Goal: Task Accomplishment & Management: Use online tool/utility

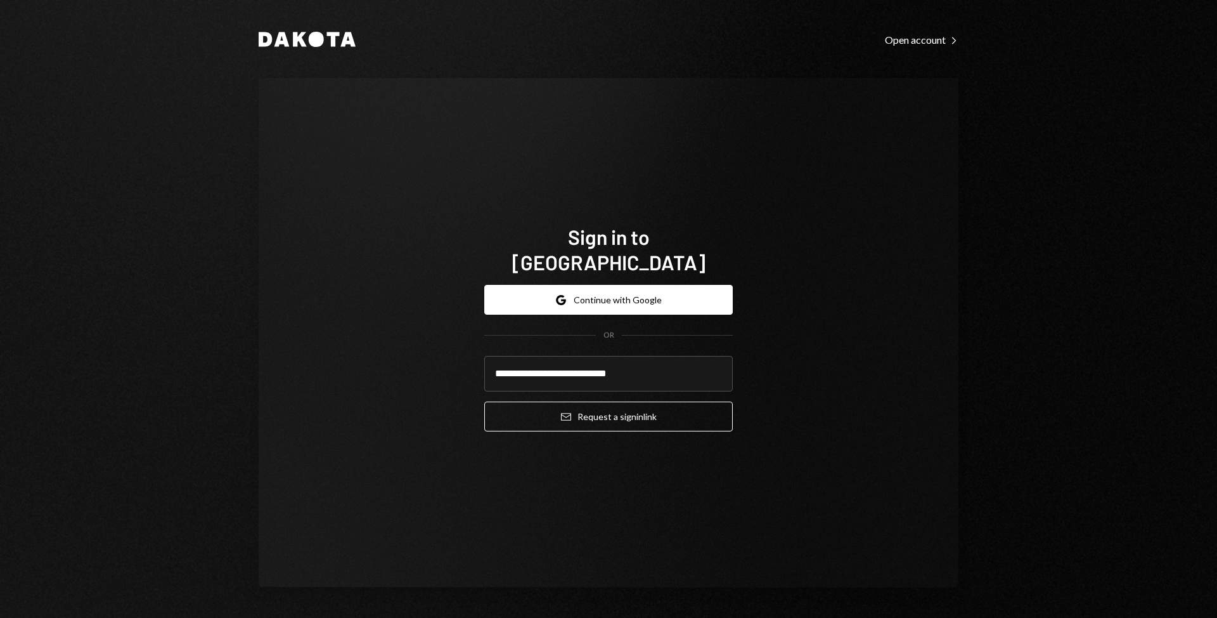
type input "**********"
click at [484, 401] on button "Email Request a sign in link" at bounding box center [608, 416] width 249 height 30
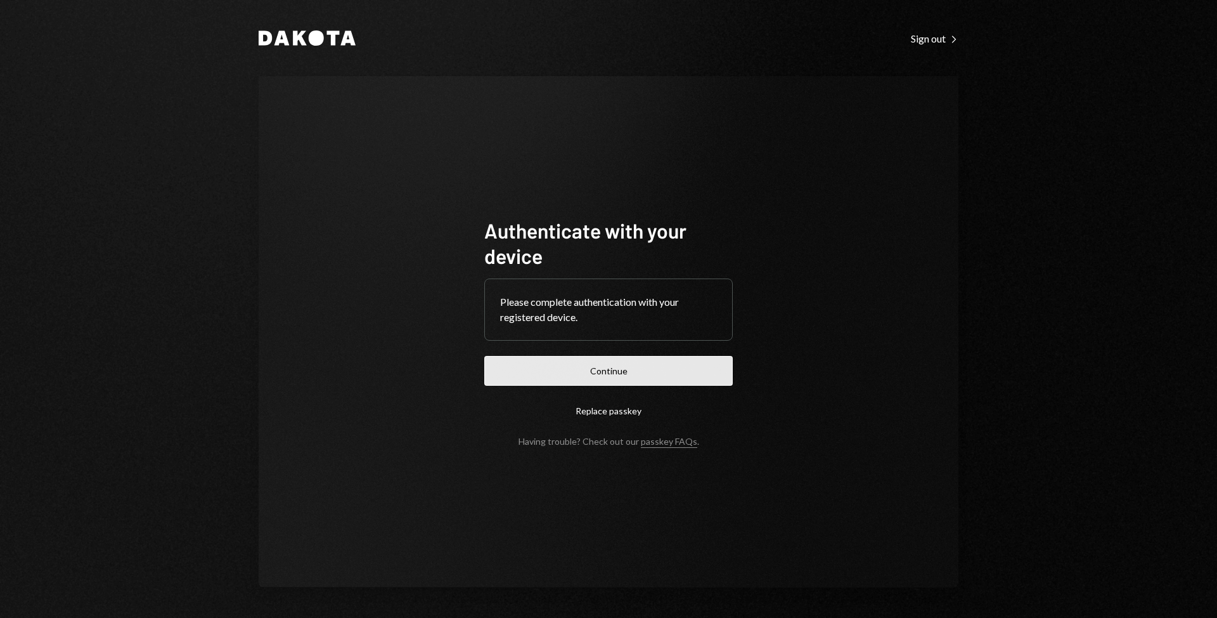
click at [612, 374] on button "Continue" at bounding box center [608, 371] width 249 height 30
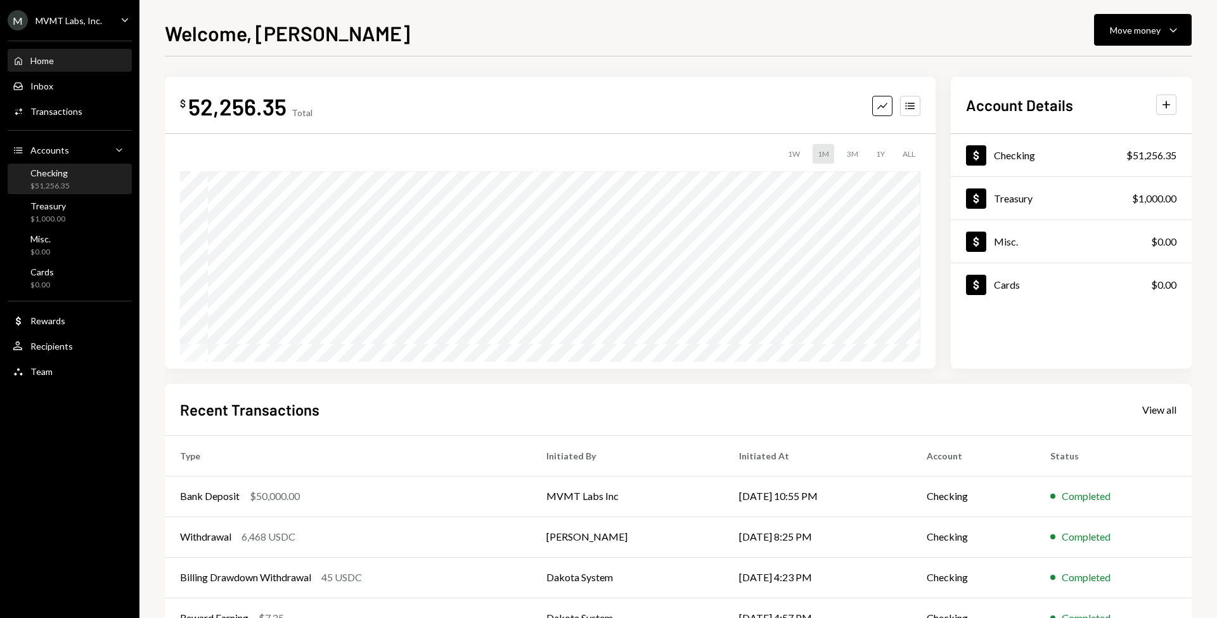
click at [64, 188] on div "$51,256.35" at bounding box center [49, 186] width 39 height 11
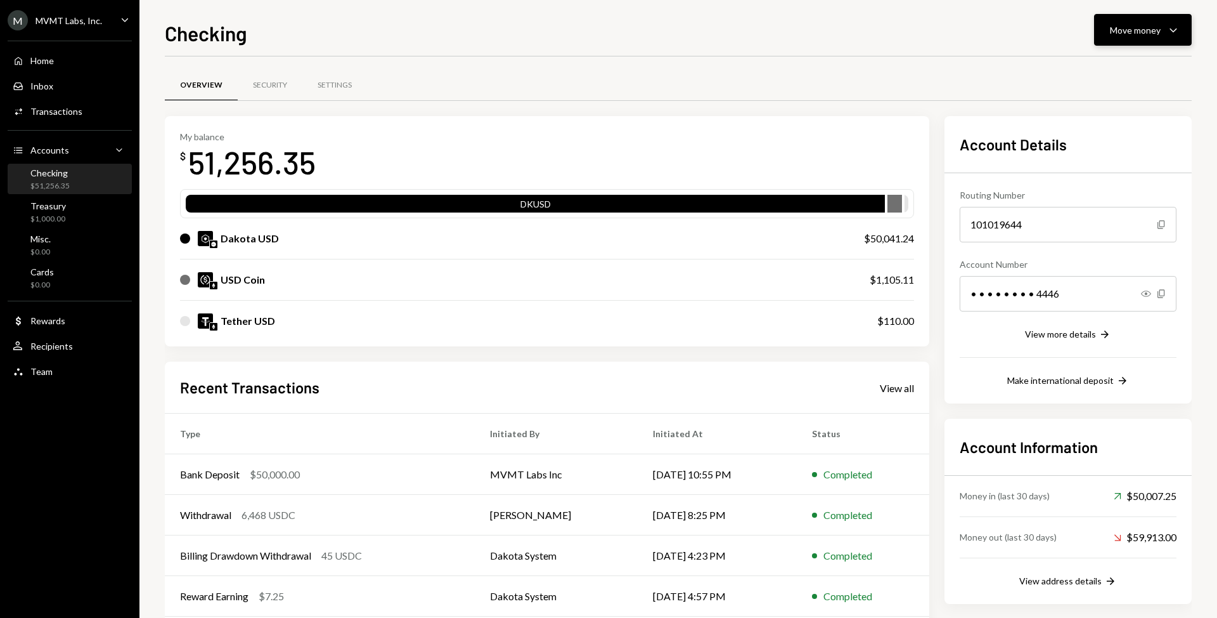
click at [1153, 30] on div "Move money" at bounding box center [1135, 29] width 51 height 13
click at [1139, 164] on div "Swap stablecoins" at bounding box center [1133, 164] width 93 height 13
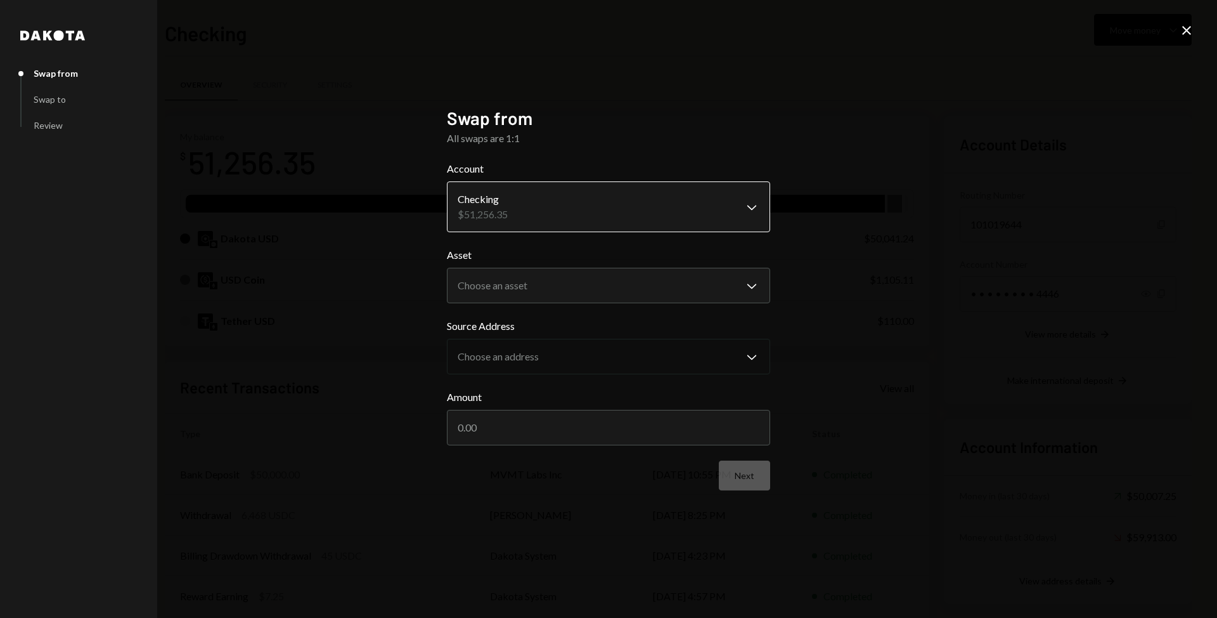
click at [553, 217] on body "M MVMT Labs, Inc. Caret Down Home Home Inbox Inbox Activities Transactions Acco…" at bounding box center [608, 309] width 1217 height 618
click at [595, 288] on body "M MVMT Labs, Inc. Caret Down Home Home Inbox Inbox Activities Transactions Acco…" at bounding box center [608, 309] width 1217 height 618
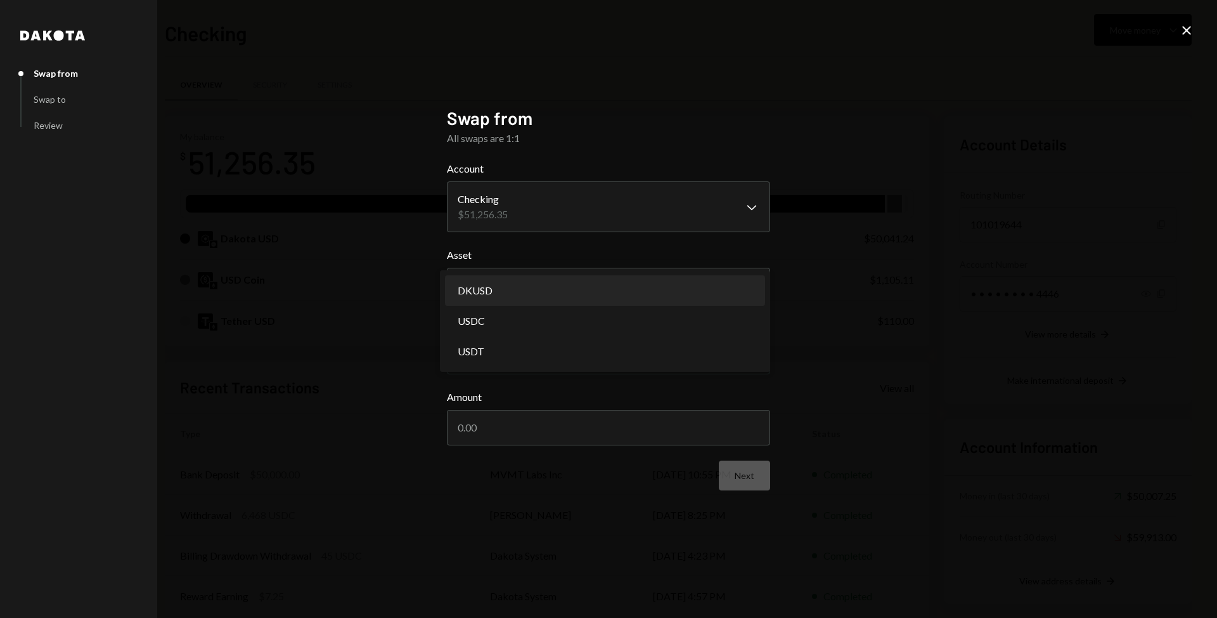
select select "*****"
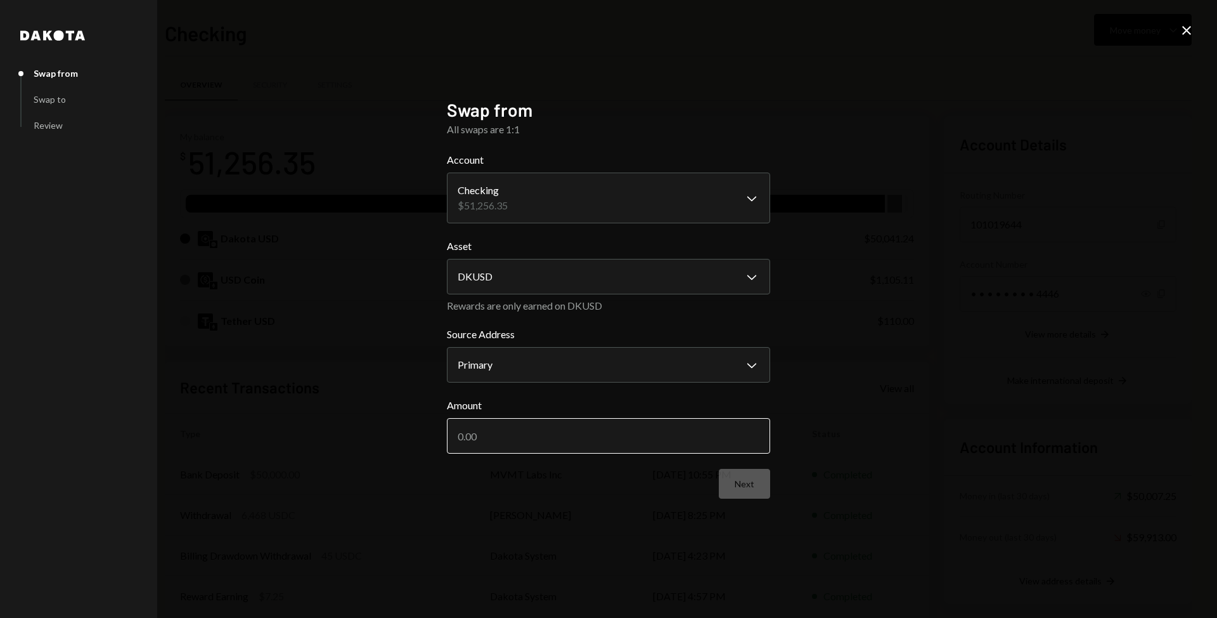
click at [592, 444] on input "Amount" at bounding box center [608, 436] width 323 height 36
type input "50000"
click at [730, 481] on button "Next" at bounding box center [744, 484] width 51 height 30
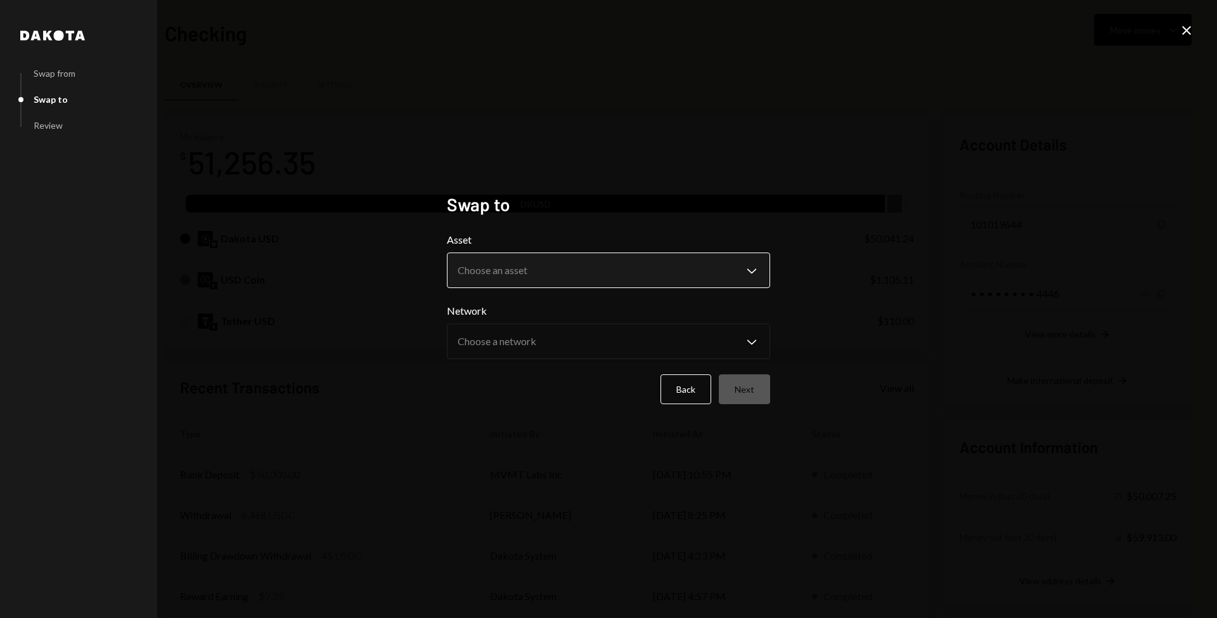
click at [683, 281] on body "M MVMT Labs, Inc. Caret Down Home Home Inbox Inbox Activities Transactions Acco…" at bounding box center [608, 309] width 1217 height 618
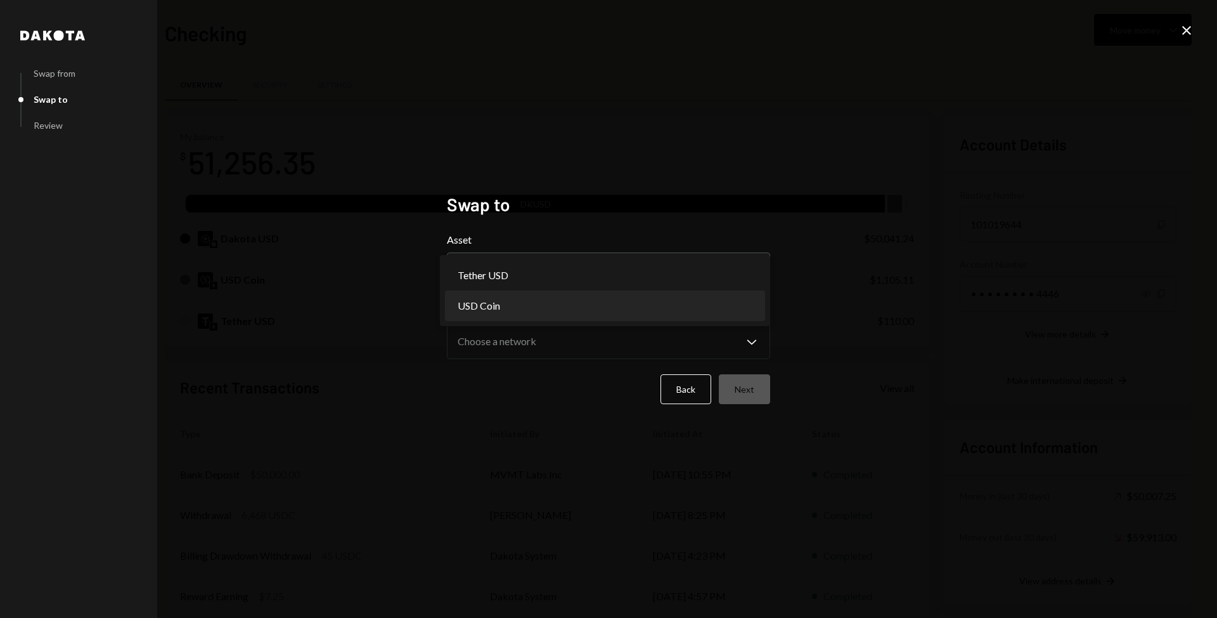
select select "****"
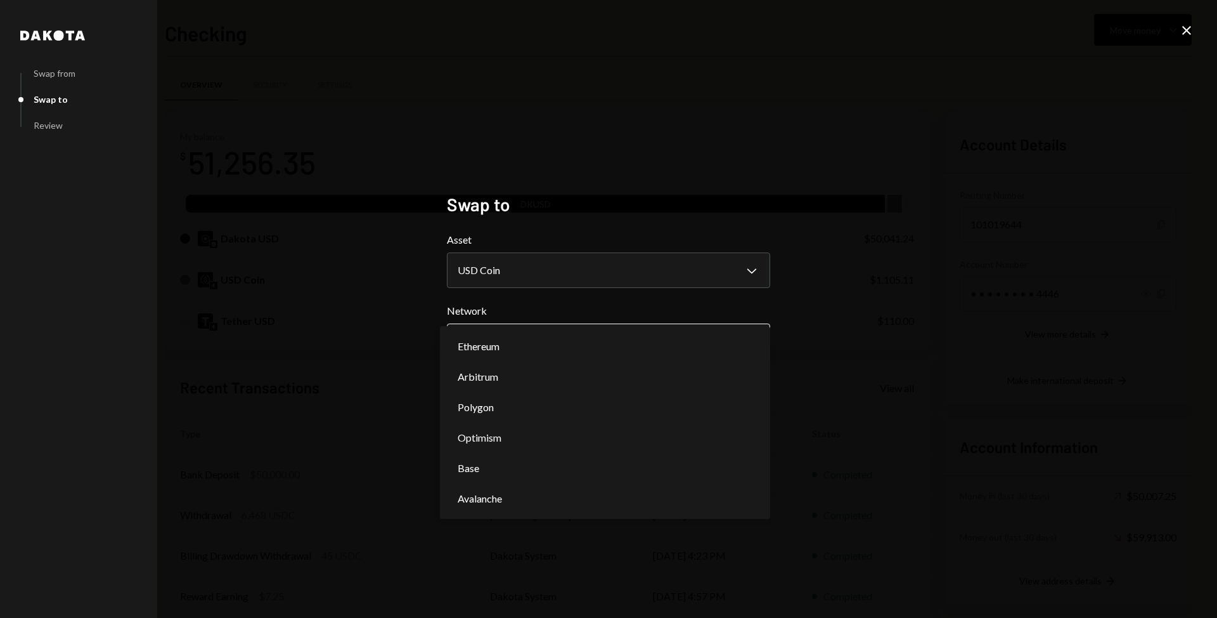
click at [697, 345] on body "M MVMT Labs, Inc. Caret Down Home Home Inbox Inbox Activities Transactions Acco…" at bounding box center [608, 309] width 1217 height 618
select select "**********"
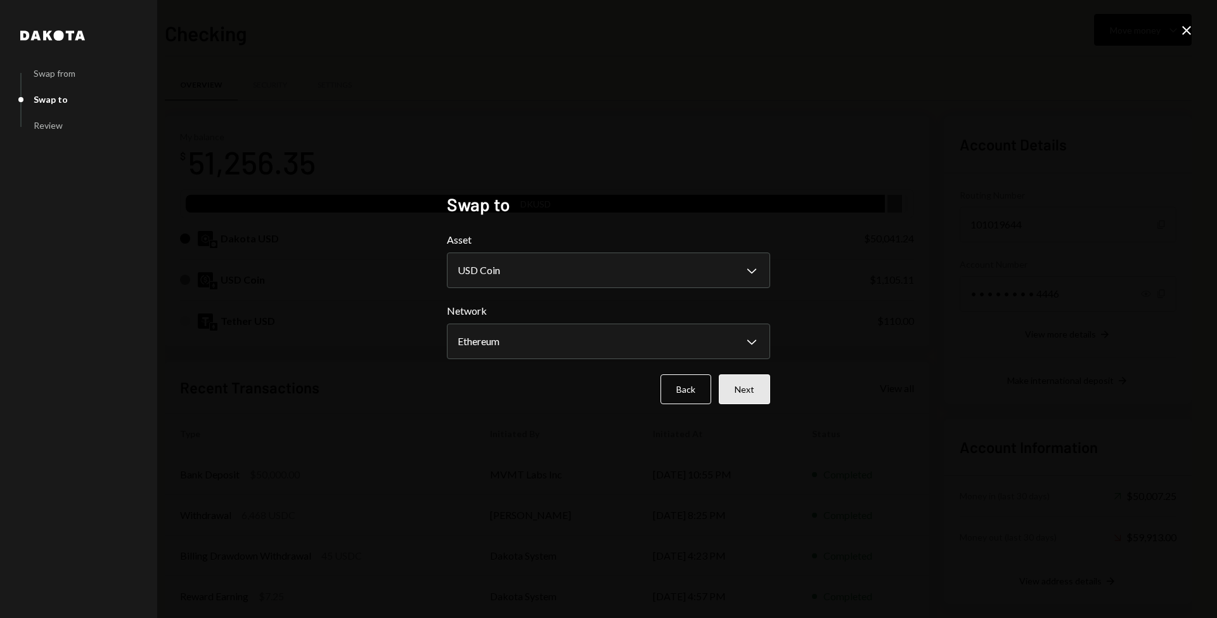
click at [736, 379] on button "Next" at bounding box center [744, 389] width 51 height 30
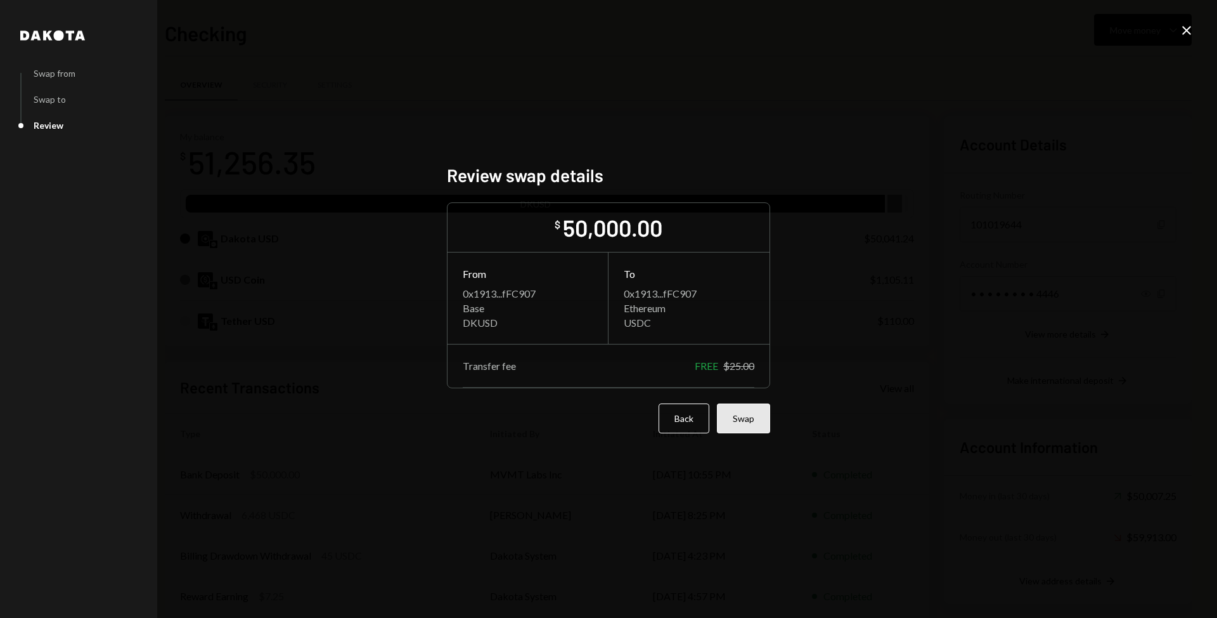
click at [758, 423] on button "Swap" at bounding box center [743, 418] width 53 height 30
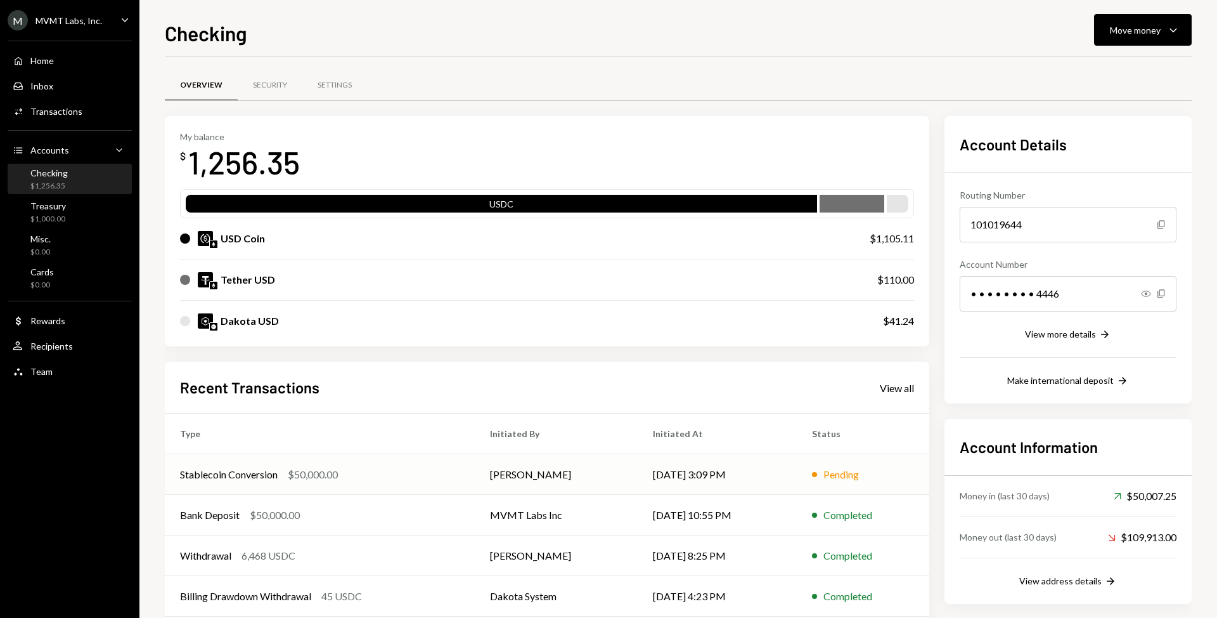
click at [404, 467] on div "Stablecoin Conversion $50,000.00" at bounding box center [320, 474] width 280 height 15
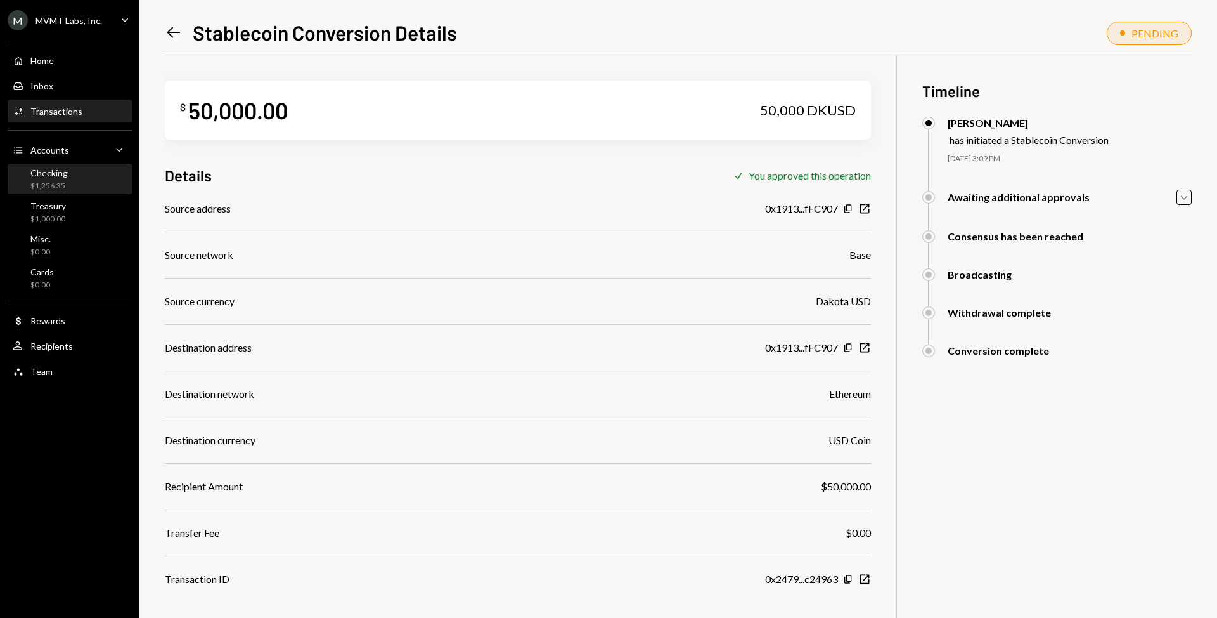
click at [65, 187] on div "$1,256.35" at bounding box center [48, 186] width 37 height 11
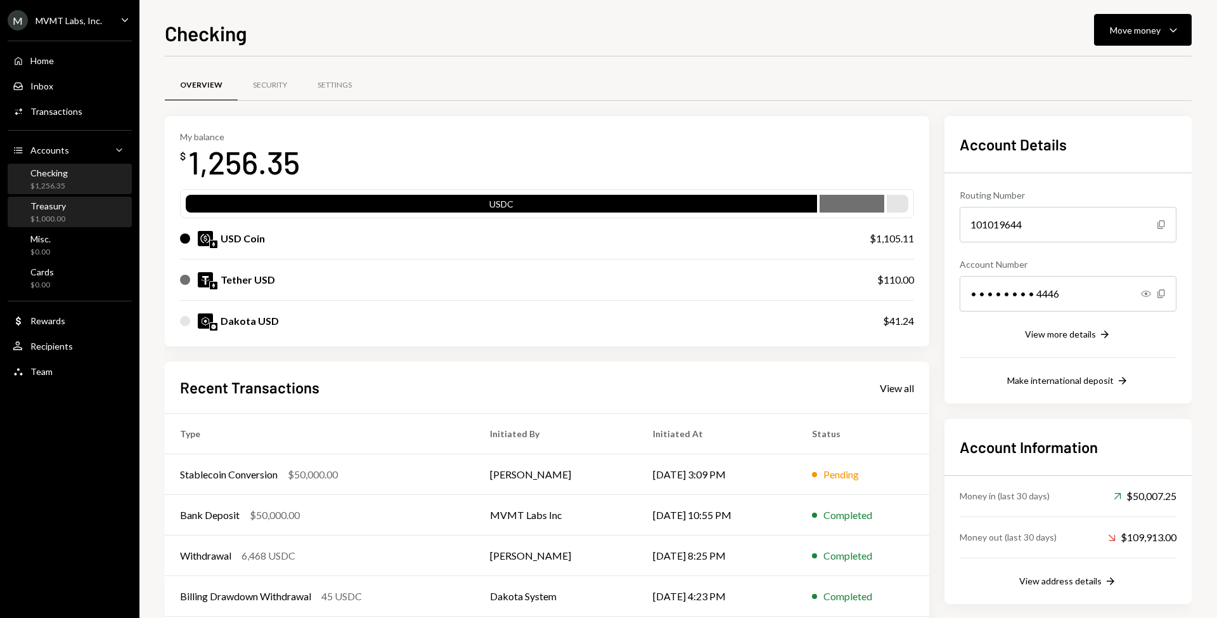
click at [60, 209] on div "Treasury" at bounding box center [48, 205] width 36 height 11
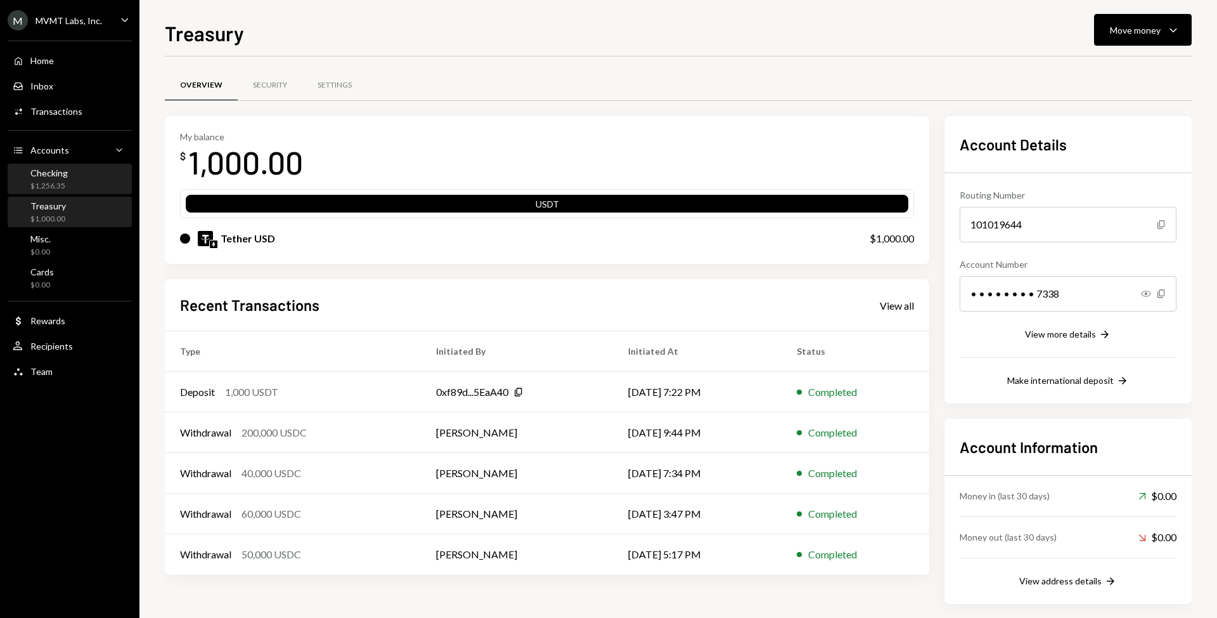
click at [66, 181] on div "$1,256.35" at bounding box center [48, 186] width 37 height 11
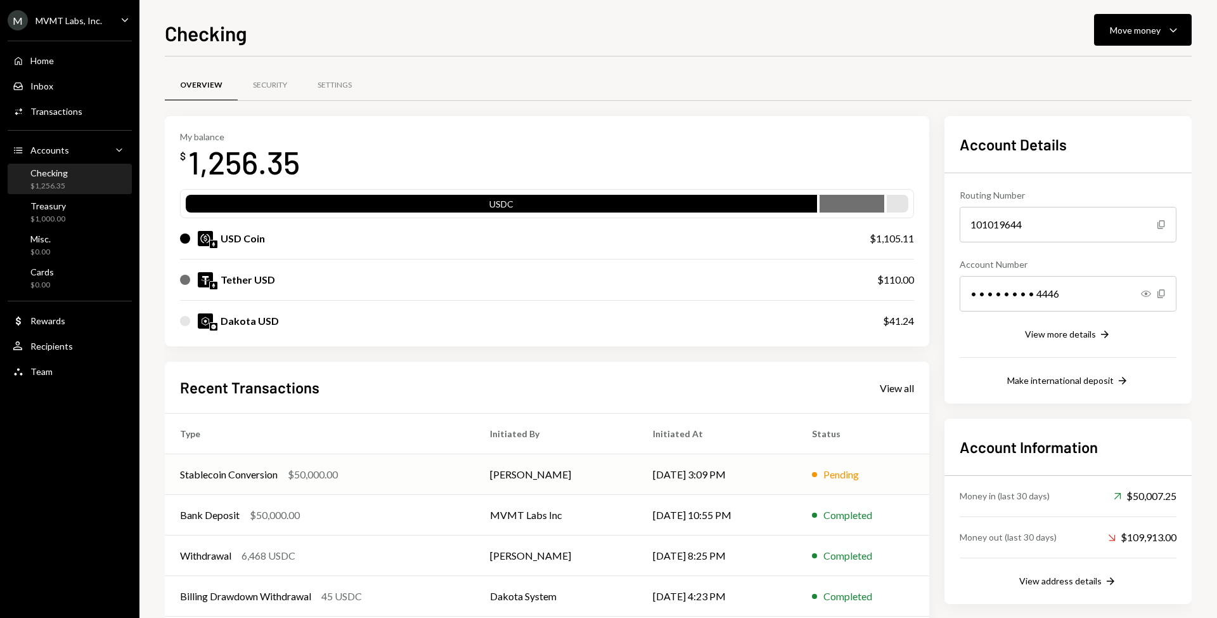
click at [362, 475] on div "Stablecoin Conversion $50,000.00" at bounding box center [320, 474] width 280 height 15
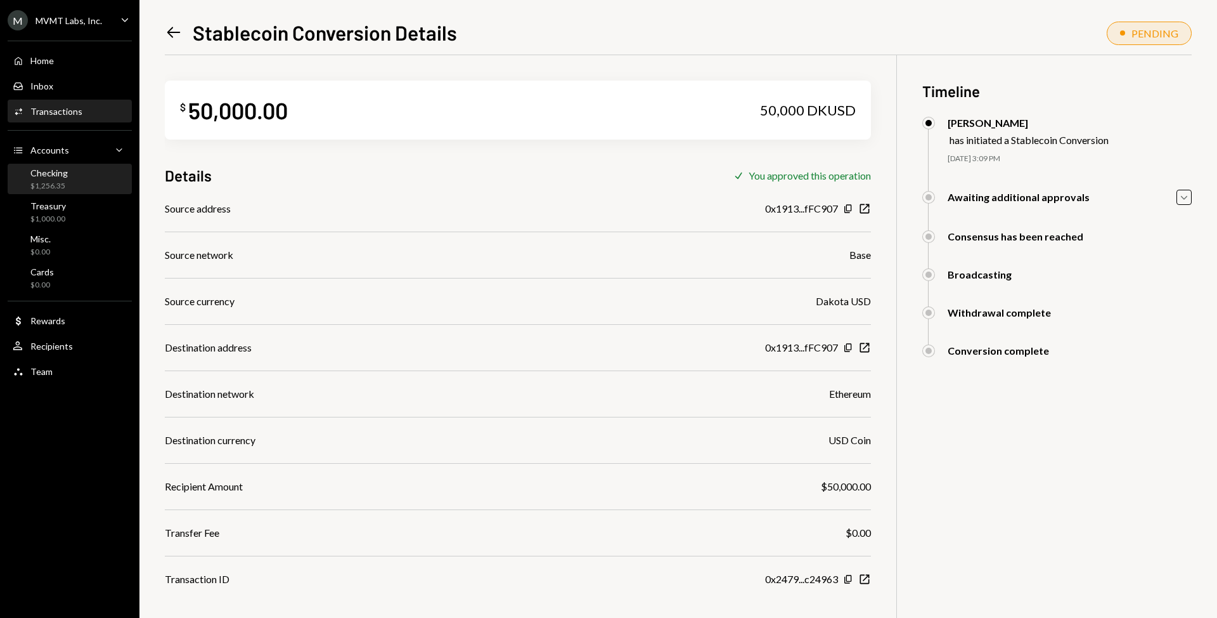
click at [66, 181] on div "$1,256.35" at bounding box center [48, 186] width 37 height 11
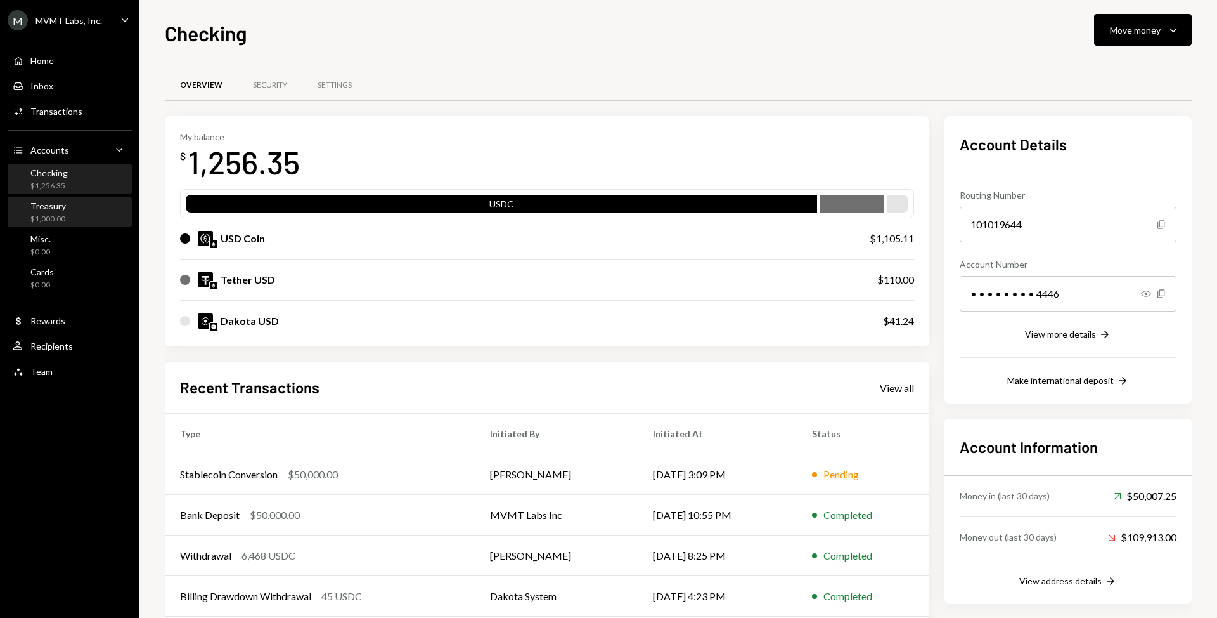
click at [73, 221] on div "Treasury $1,000.00" at bounding box center [70, 212] width 114 height 24
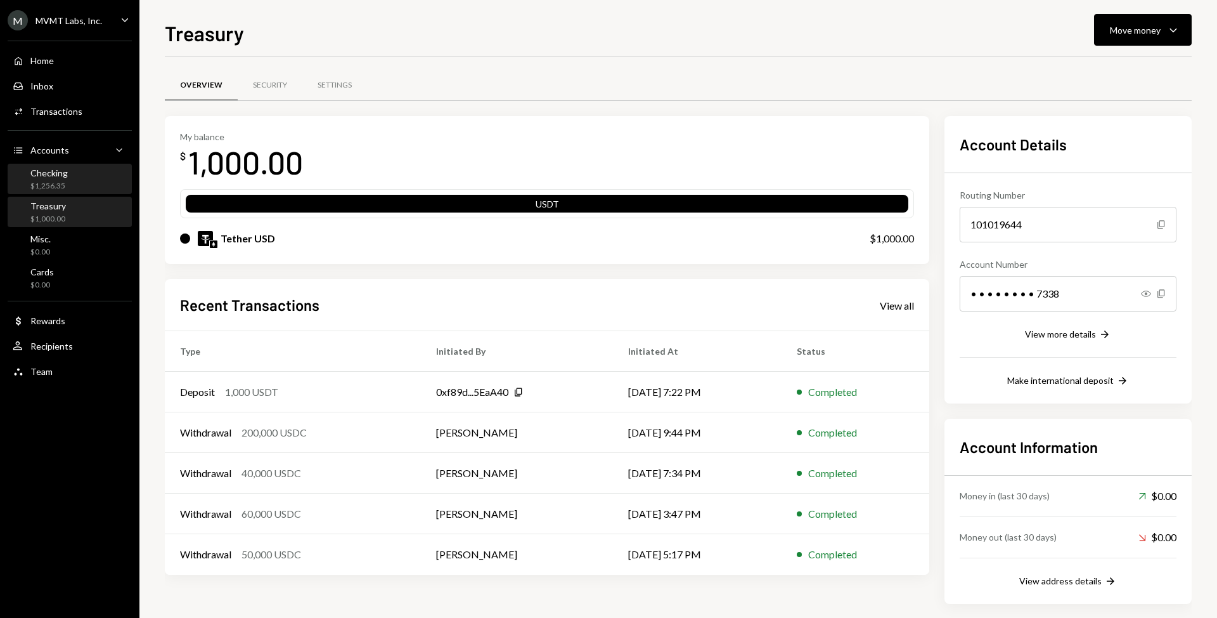
click at [63, 177] on div "Checking" at bounding box center [48, 172] width 37 height 11
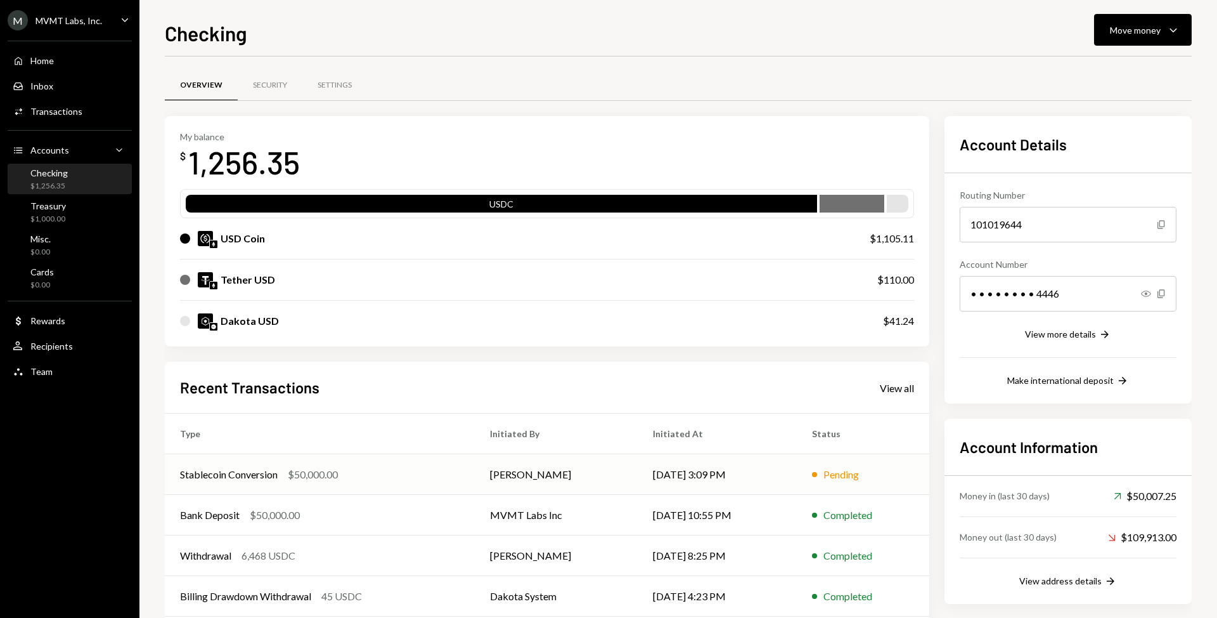
click at [458, 472] on div "Stablecoin Conversion $50,000.00" at bounding box center [320, 474] width 280 height 15
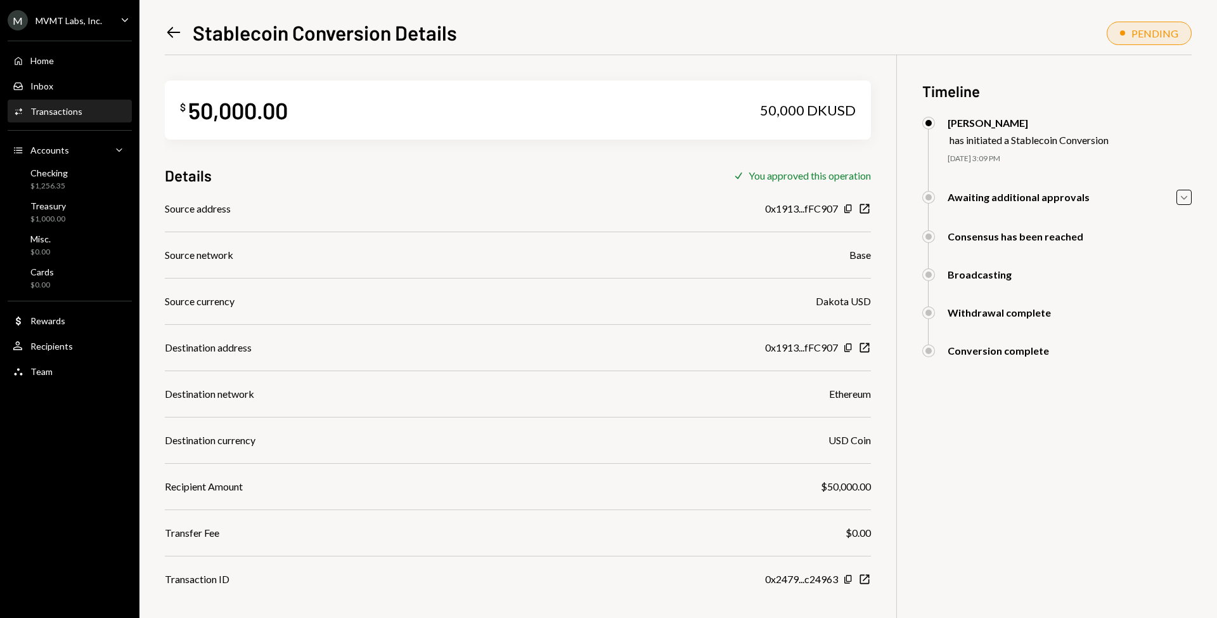
scroll to position [55, 0]
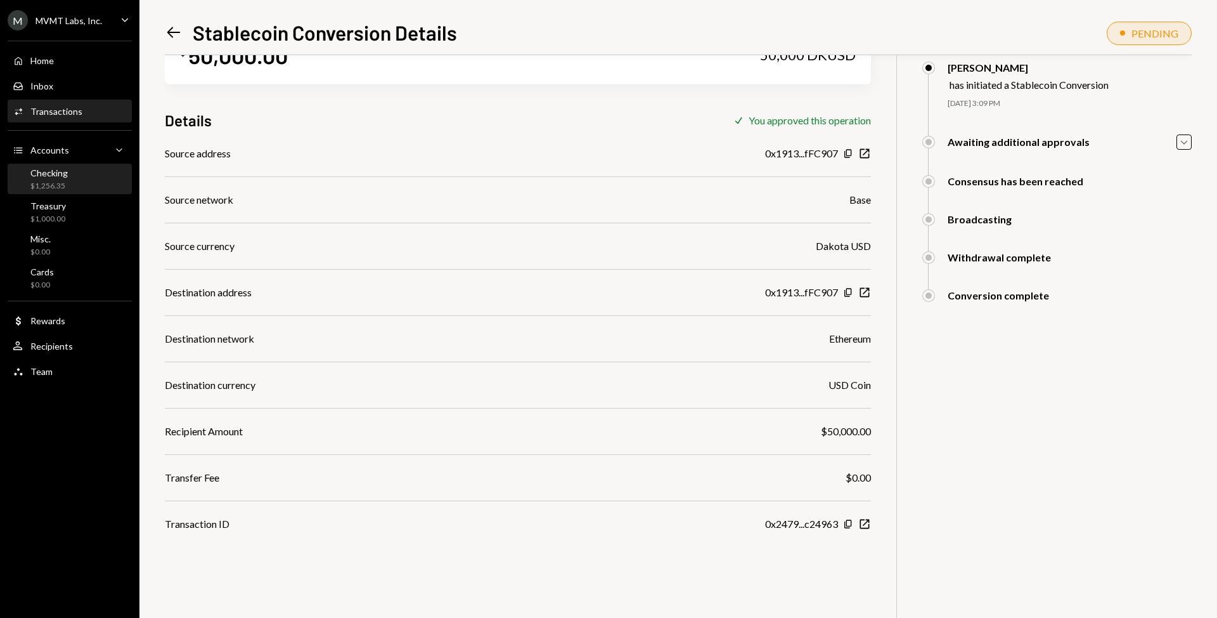
click at [55, 184] on div "$1,256.35" at bounding box center [48, 186] width 37 height 11
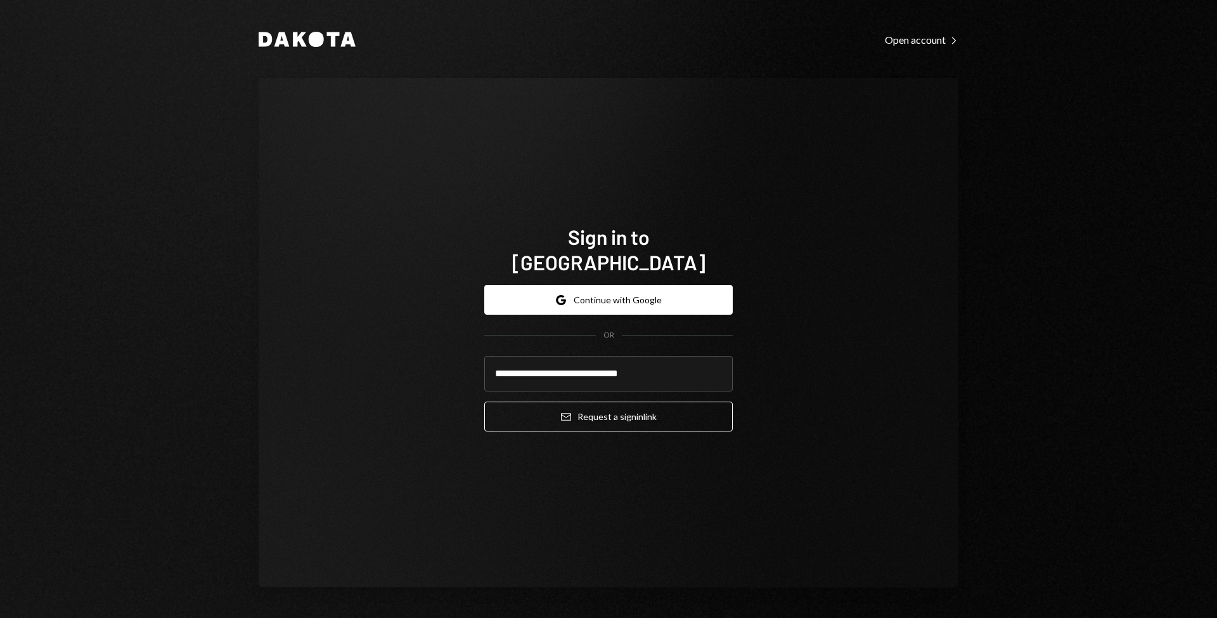
type input "**********"
click at [484, 401] on button "Email Request a sign in link" at bounding box center [608, 416] width 249 height 30
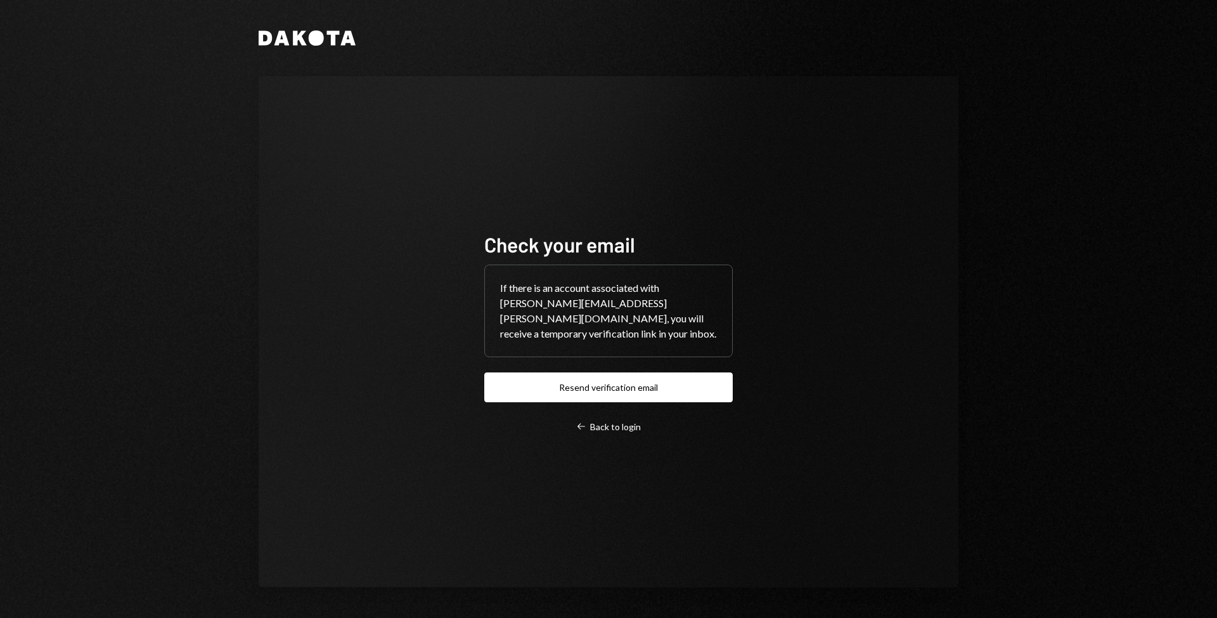
click at [1047, 353] on div "Dakota Check your email If there is an account associated with [PERSON_NAME][EM…" at bounding box center [608, 309] width 1217 height 618
